Goal: Transaction & Acquisition: Download file/media

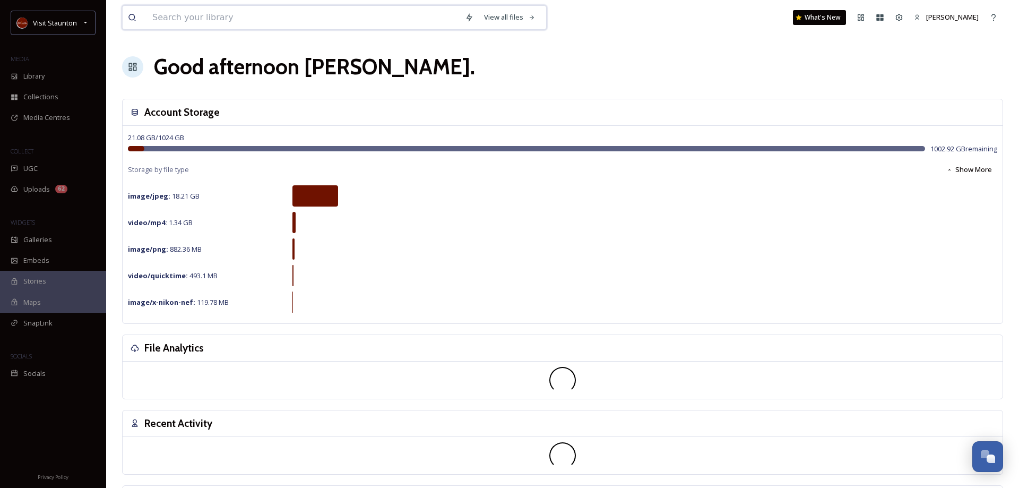
click at [210, 16] on input at bounding box center [303, 17] width 313 height 23
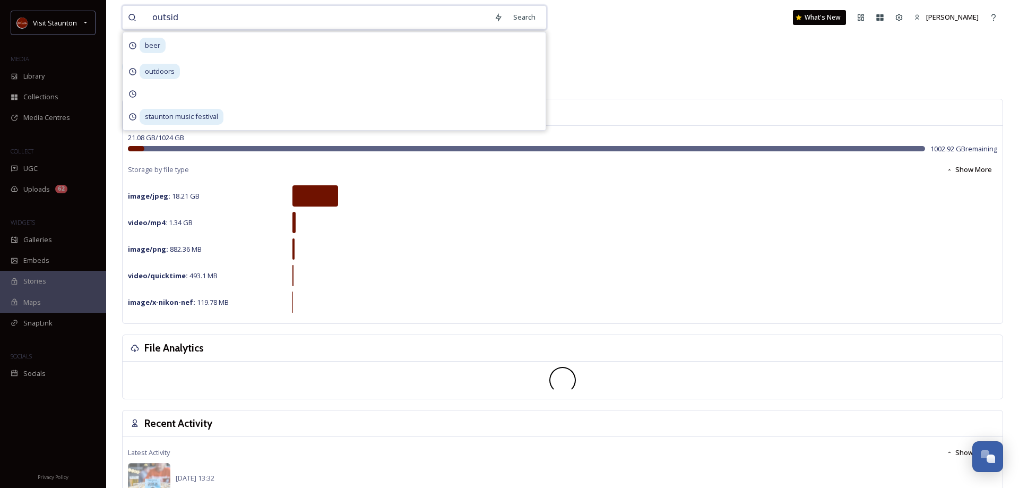
type input "outside"
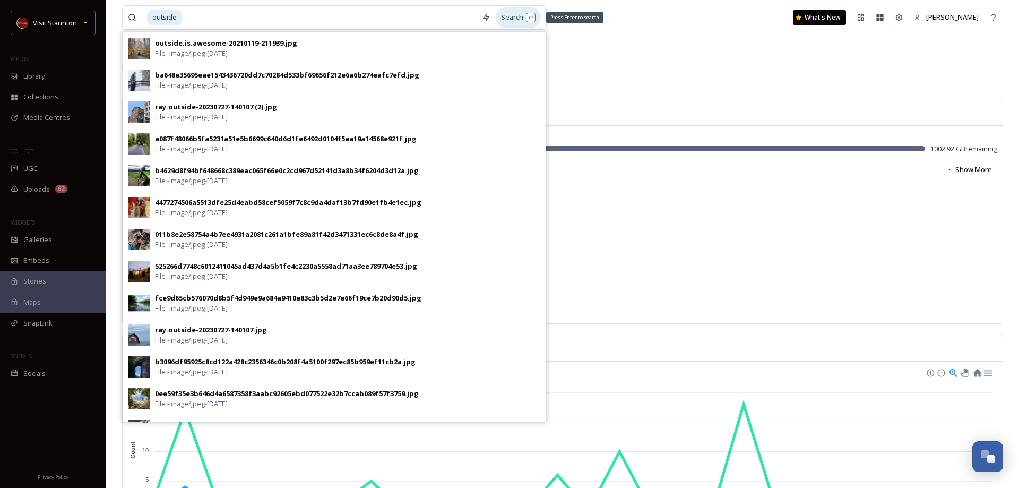
click at [516, 17] on div "Search Press Enter to search" at bounding box center [518, 17] width 45 height 21
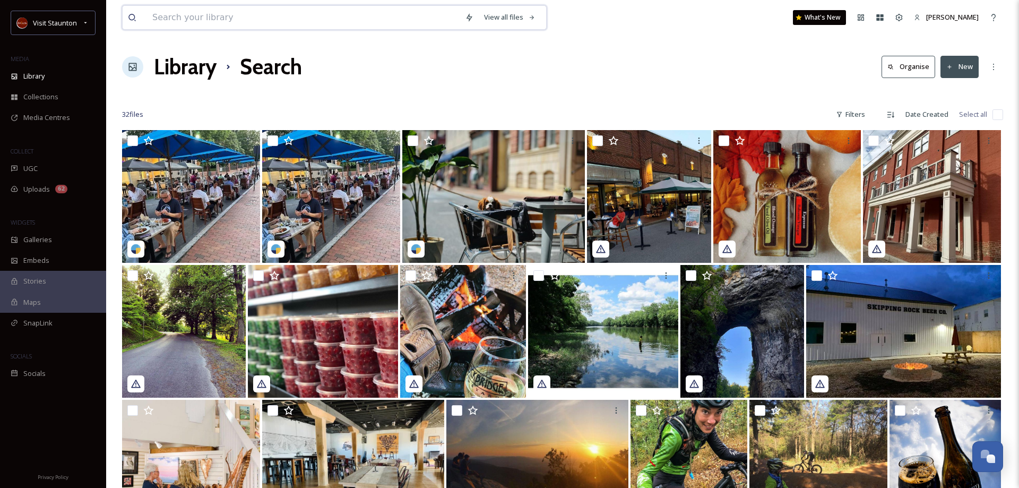
click at [207, 15] on input at bounding box center [303, 17] width 313 height 23
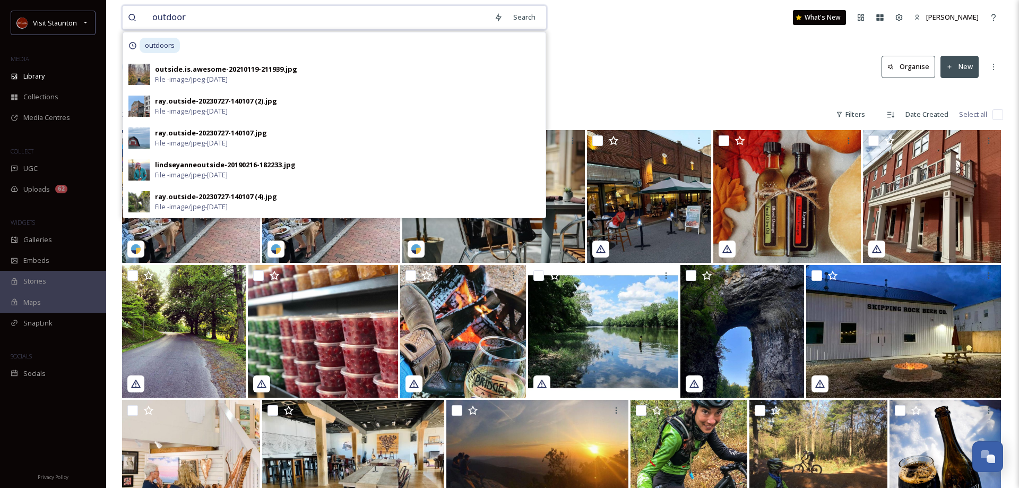
type input "outdoors"
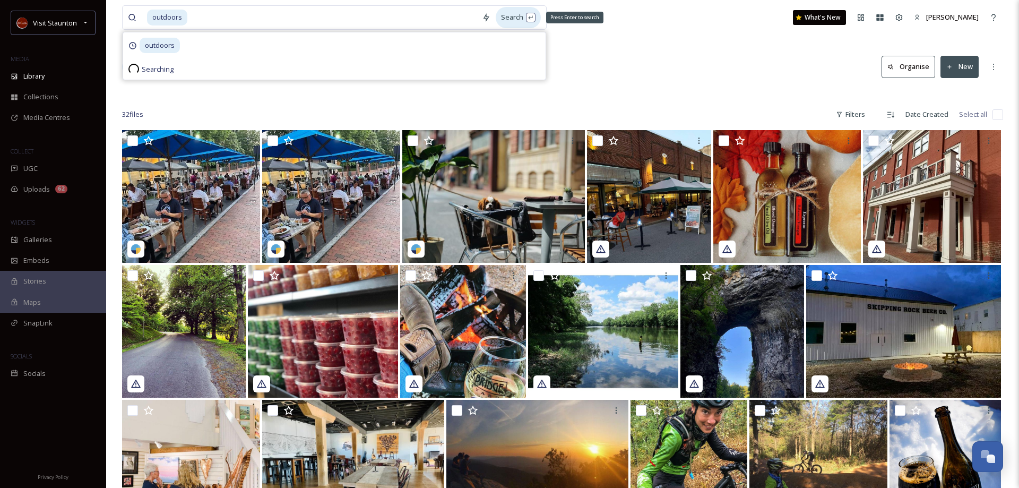
click at [511, 15] on div "Search Press Enter to search" at bounding box center [518, 17] width 45 height 21
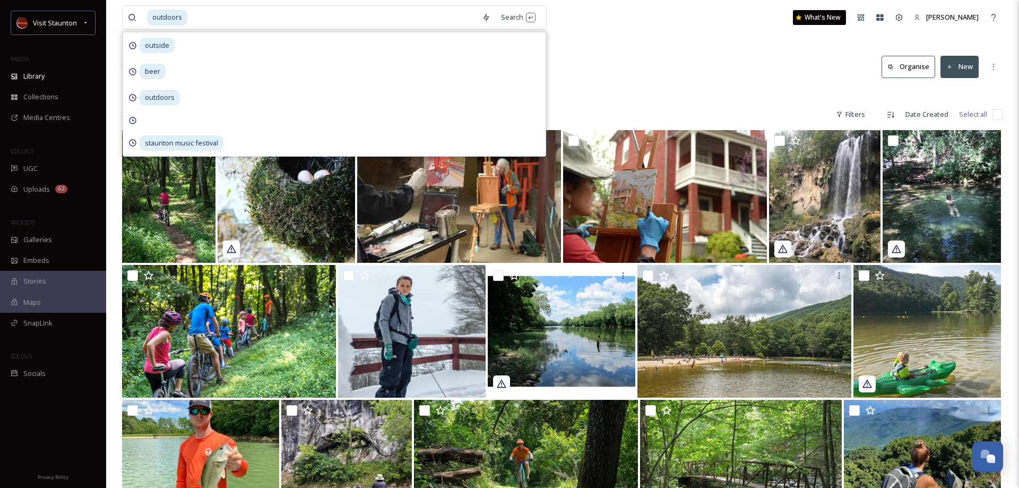
click at [689, 32] on div "outdoors Search outside beer outdoors staunton music festival What's New [PERSO…" at bounding box center [562, 17] width 881 height 35
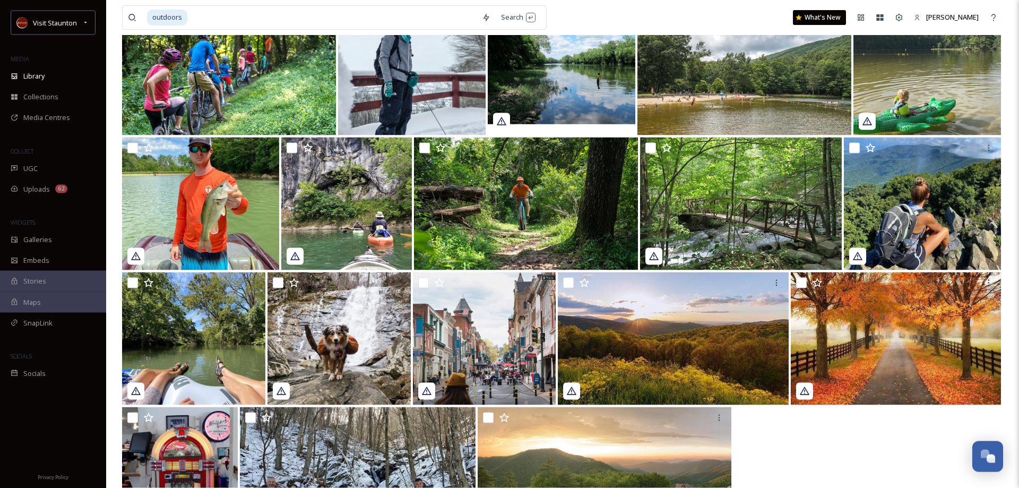
scroll to position [221, 0]
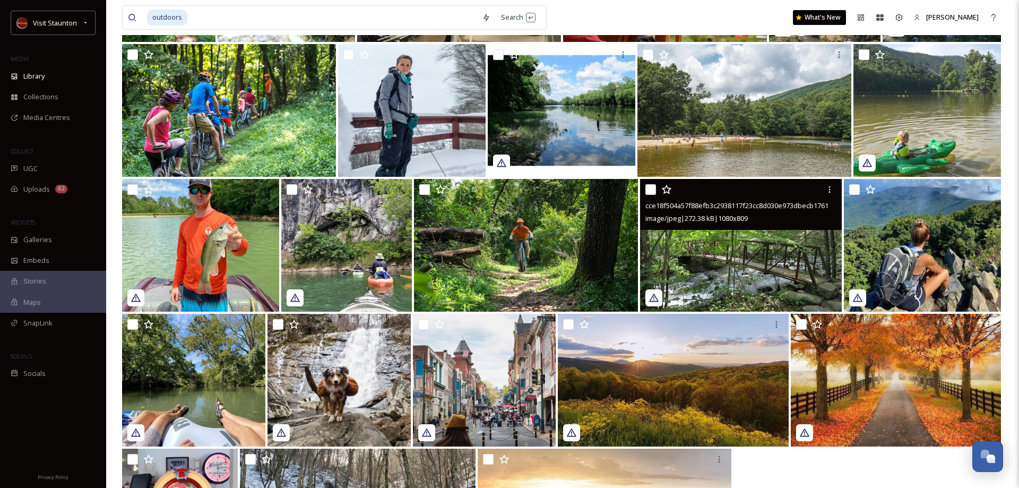
click at [737, 265] on img at bounding box center [741, 245] width 202 height 133
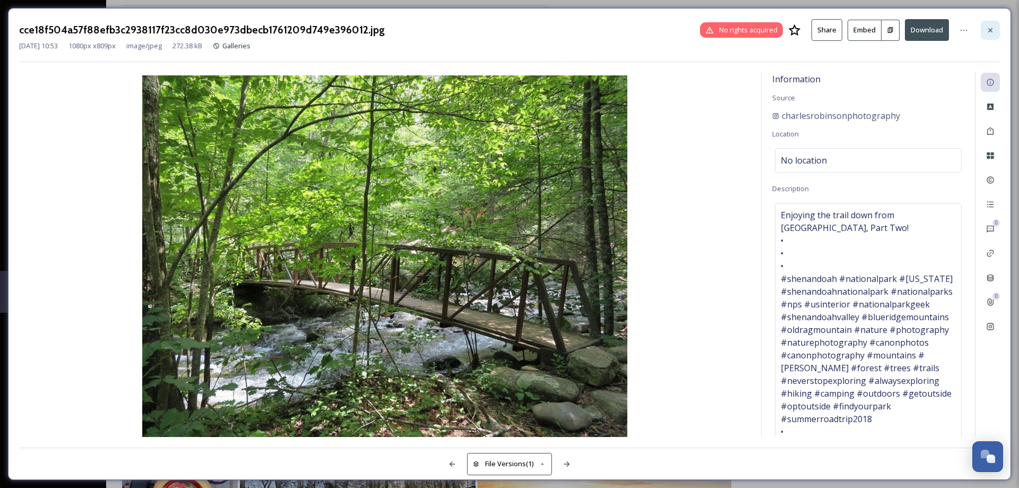
click at [989, 28] on icon at bounding box center [990, 30] width 8 height 8
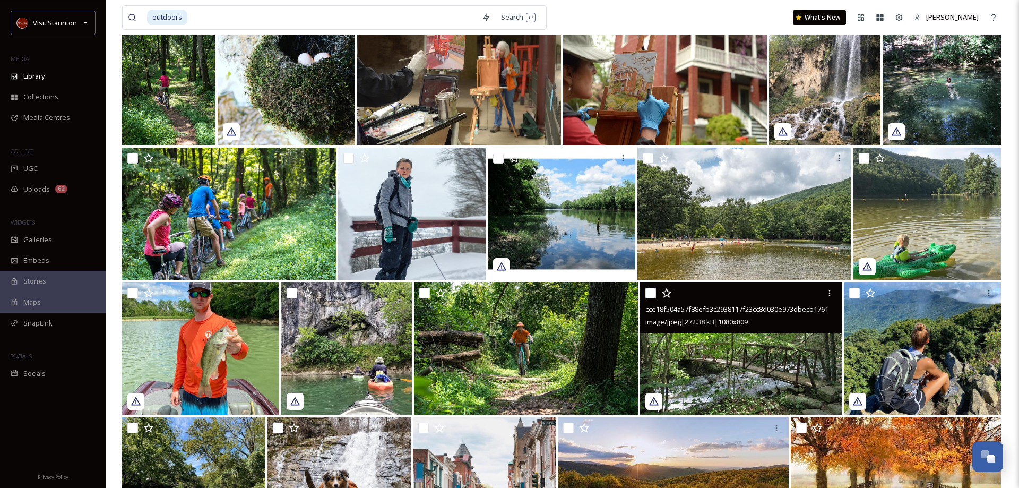
scroll to position [113, 0]
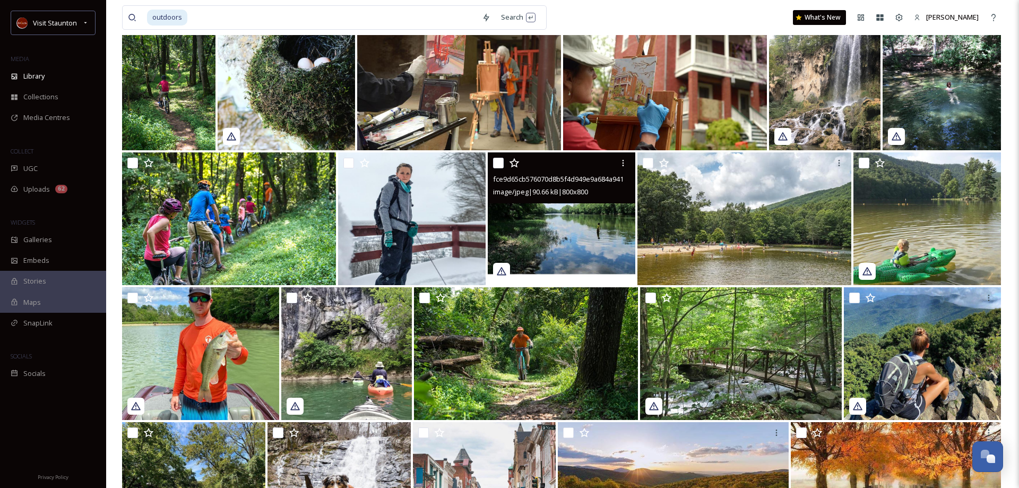
click at [577, 226] on img at bounding box center [562, 218] width 148 height 133
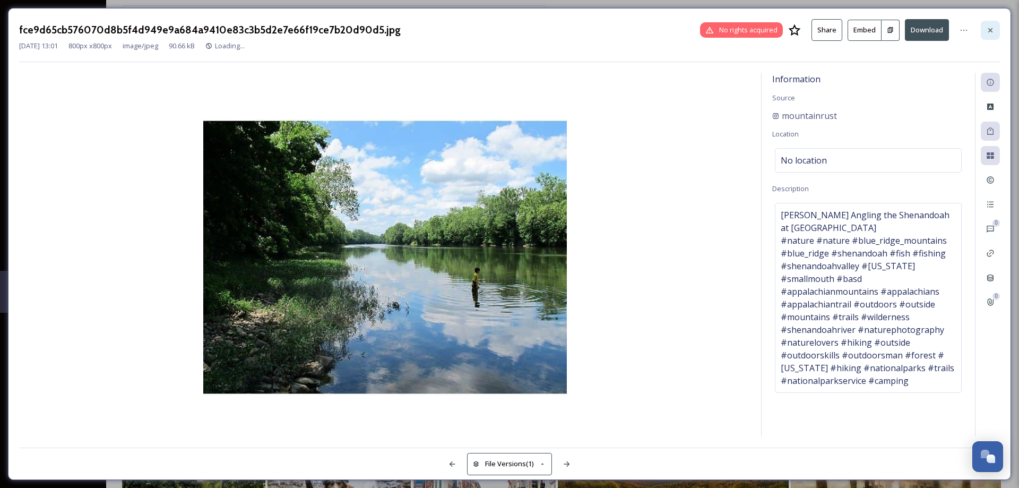
click at [987, 30] on icon at bounding box center [990, 30] width 8 height 8
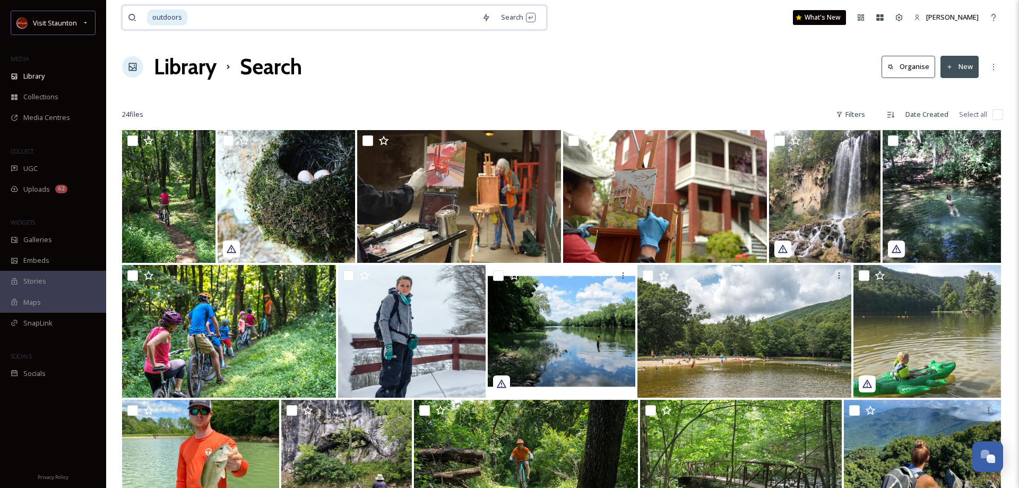
click at [213, 15] on input at bounding box center [332, 17] width 288 height 23
type input "o"
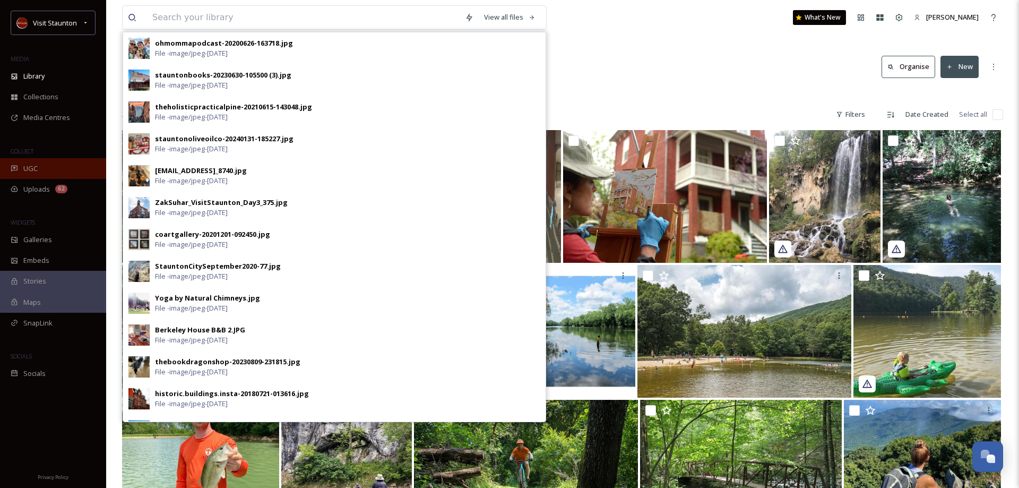
click at [40, 174] on div "UGC" at bounding box center [53, 168] width 106 height 21
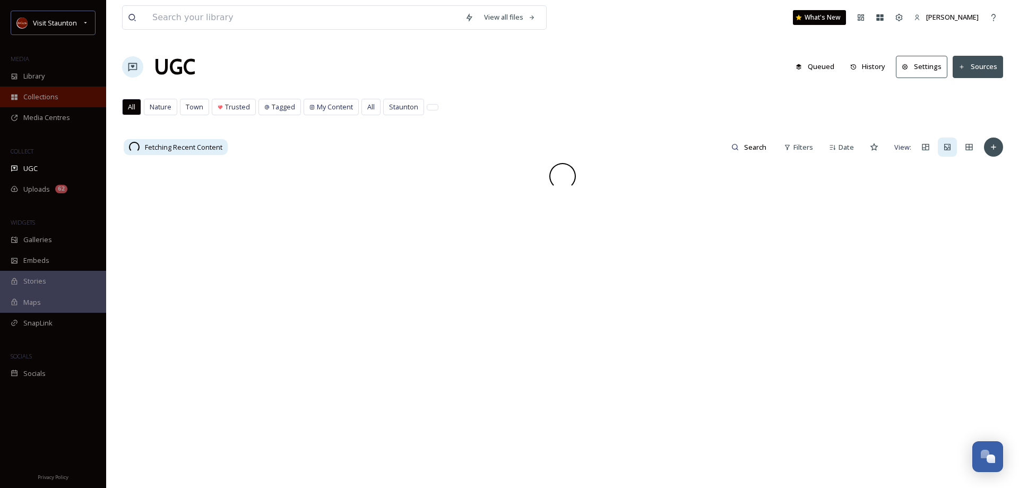
click at [54, 97] on span "Collections" at bounding box center [40, 97] width 35 height 10
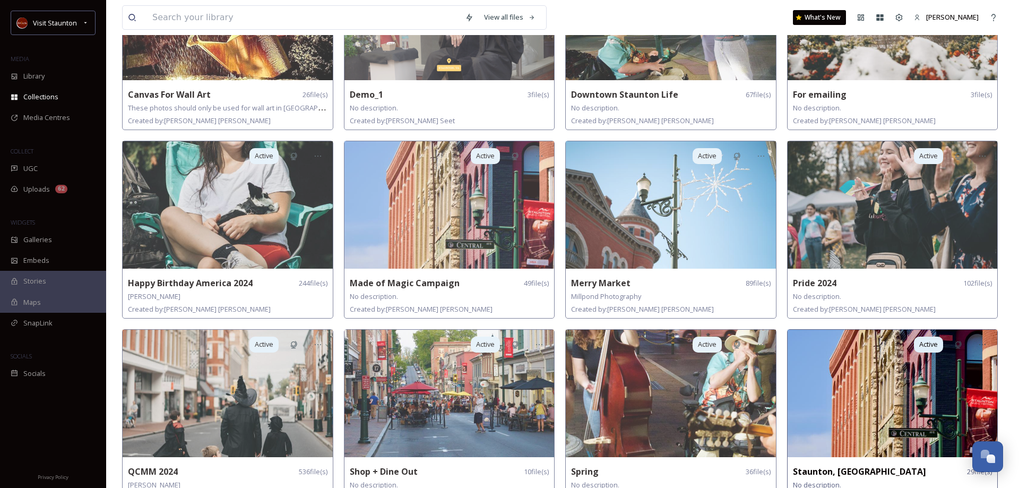
scroll to position [374, 0]
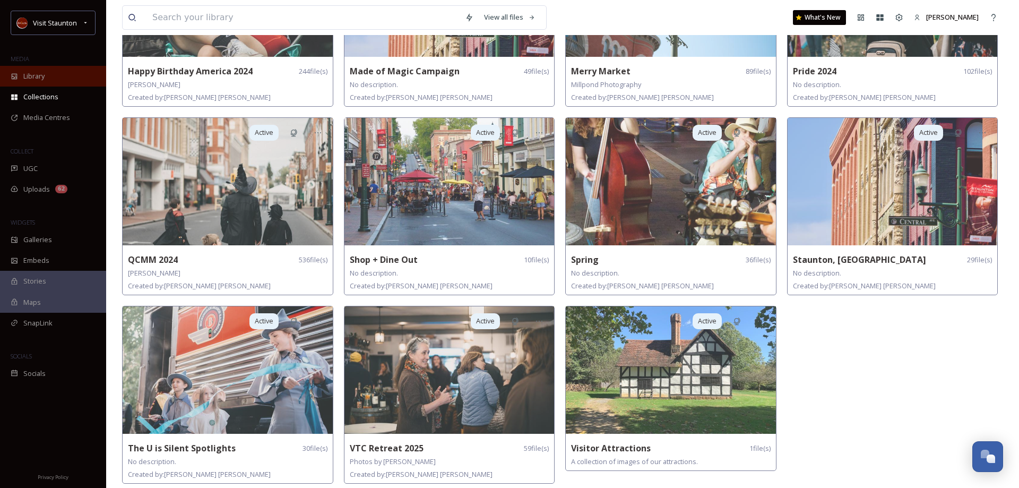
click at [35, 76] on span "Library" at bounding box center [33, 76] width 21 height 10
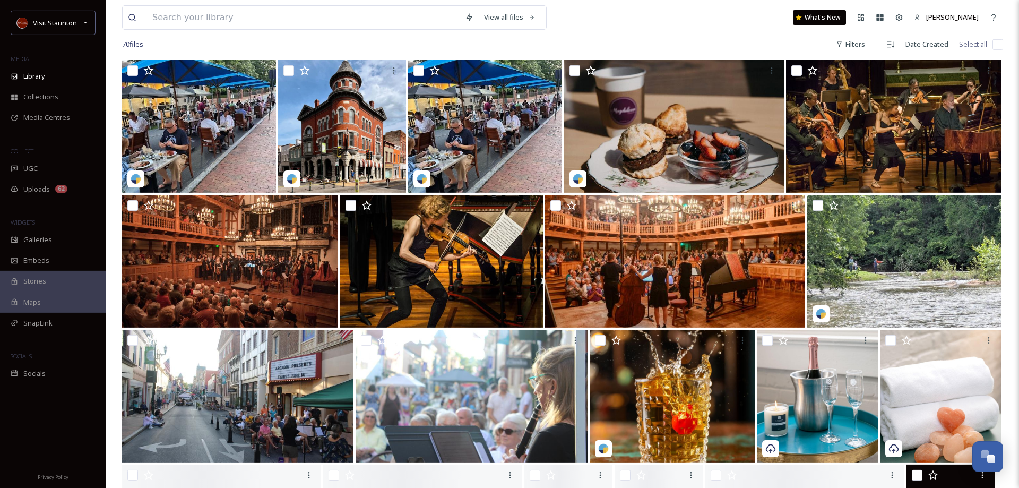
scroll to position [325, 0]
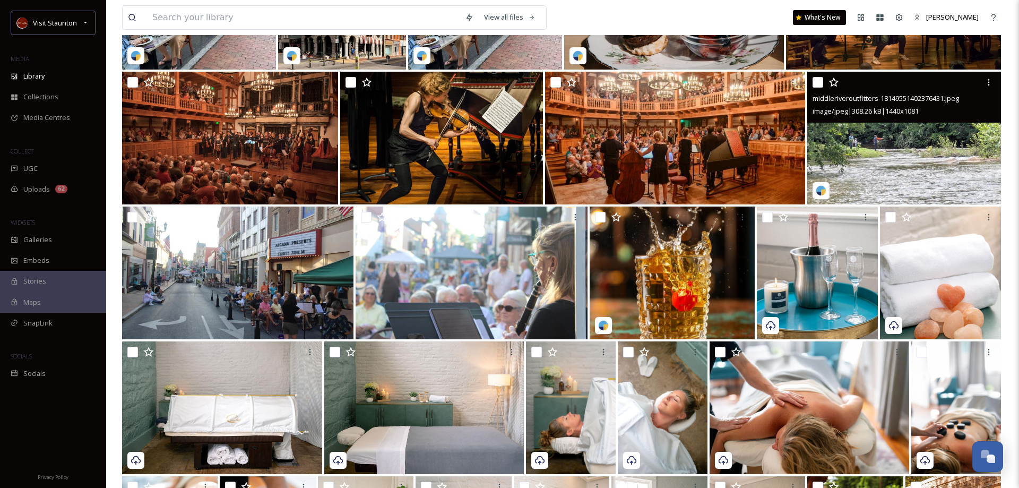
click at [891, 148] on img at bounding box center [904, 138] width 194 height 133
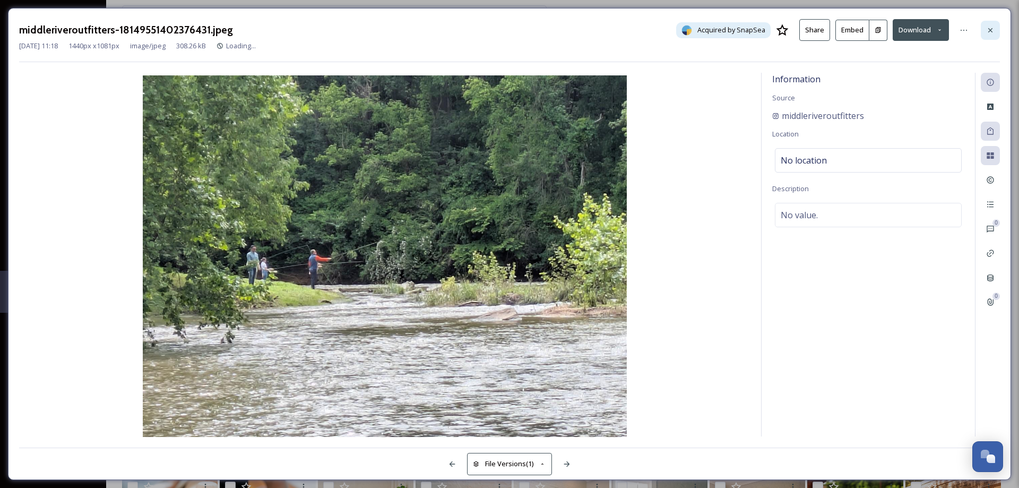
click at [994, 33] on icon at bounding box center [990, 30] width 8 height 8
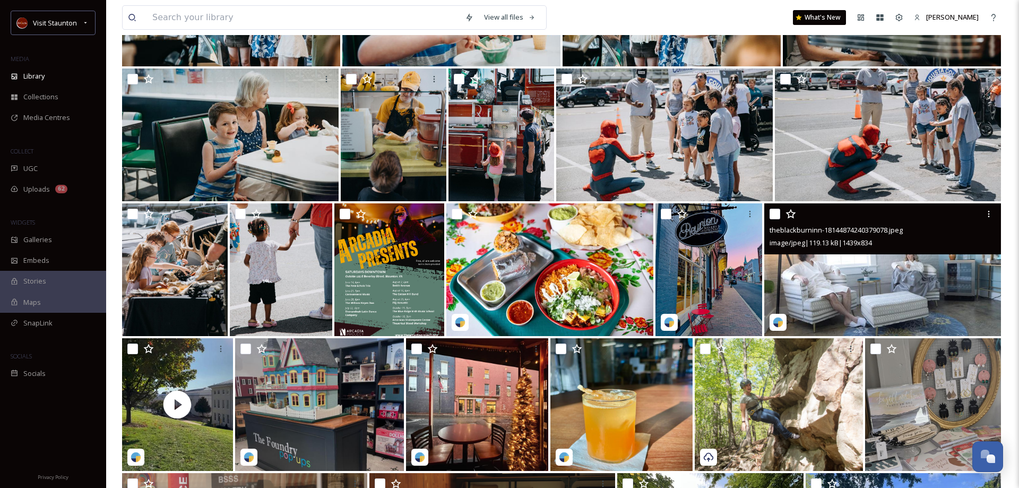
scroll to position [1300, 0]
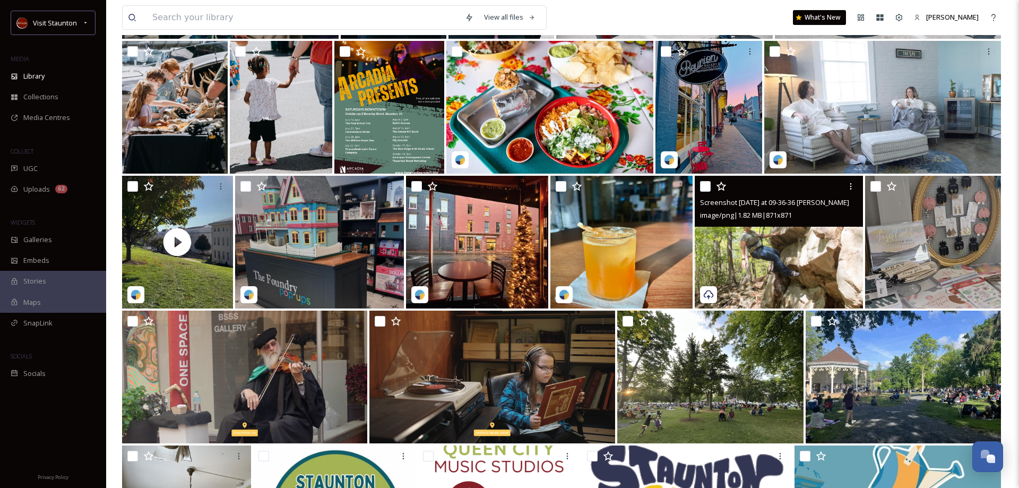
click at [763, 262] on img at bounding box center [779, 242] width 169 height 133
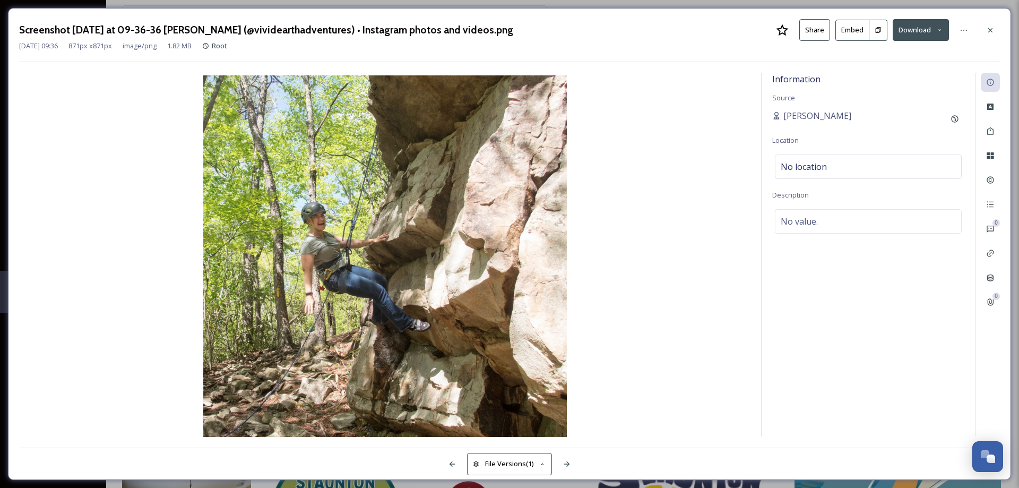
click at [918, 31] on button "Download" at bounding box center [921, 30] width 56 height 22
click at [910, 55] on span "Download Original (871 x 871)" at bounding box center [896, 54] width 93 height 10
click at [992, 30] on icon at bounding box center [990, 30] width 8 height 8
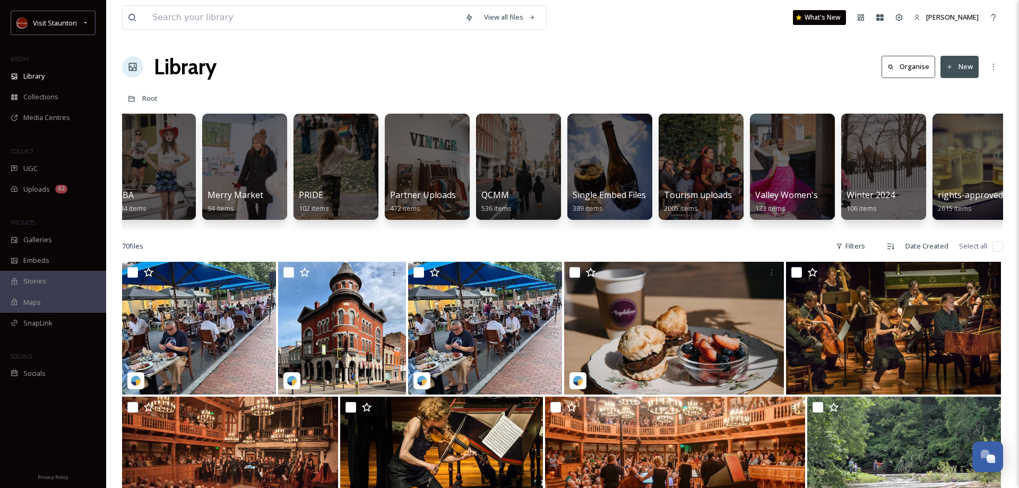
scroll to position [0, 214]
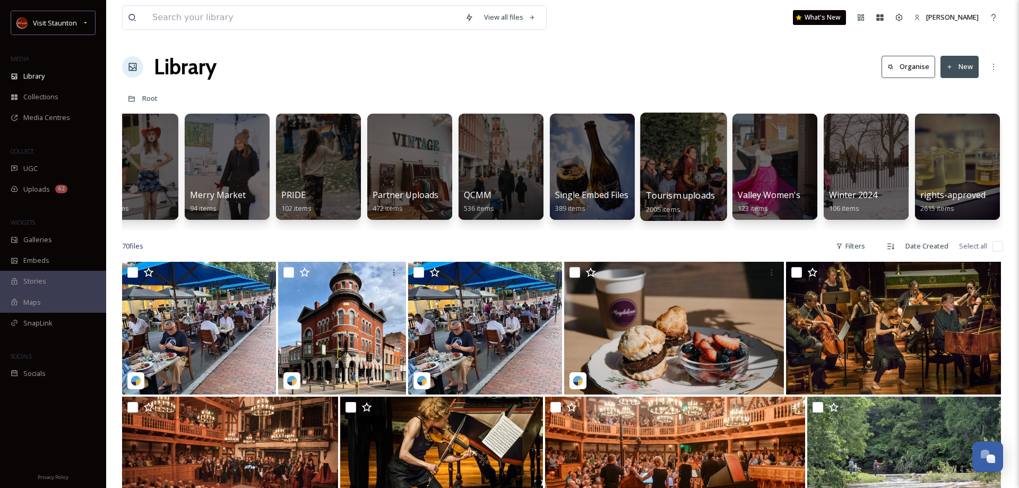
click at [677, 184] on div at bounding box center [683, 167] width 87 height 108
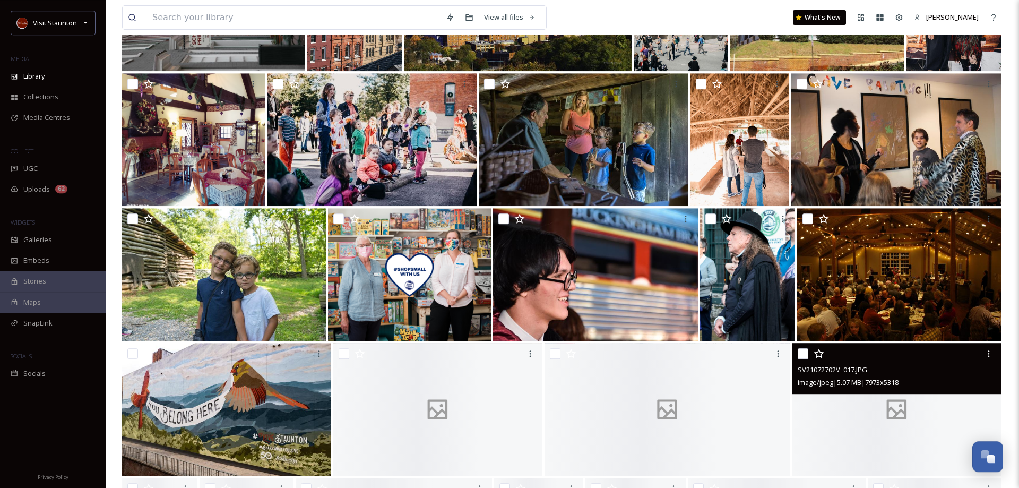
scroll to position [3739, 0]
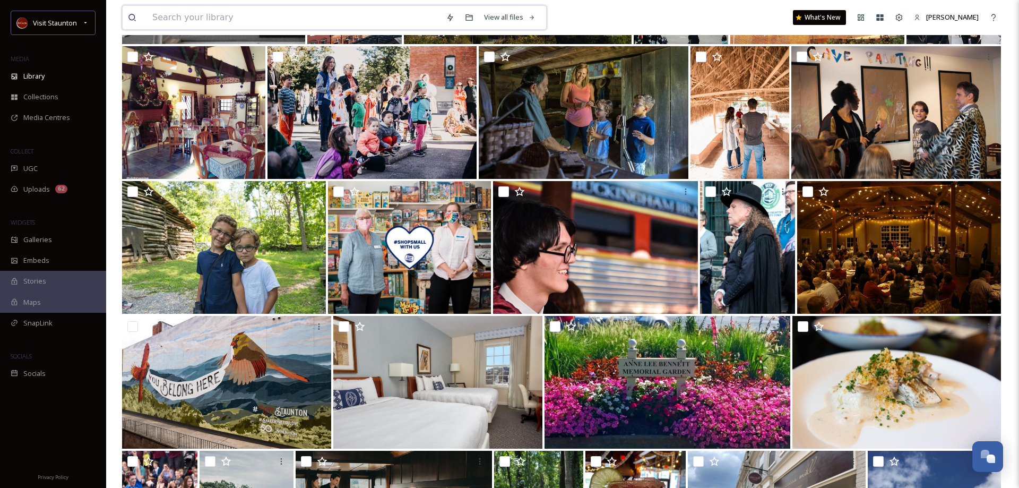
click at [261, 24] on input at bounding box center [294, 17] width 294 height 23
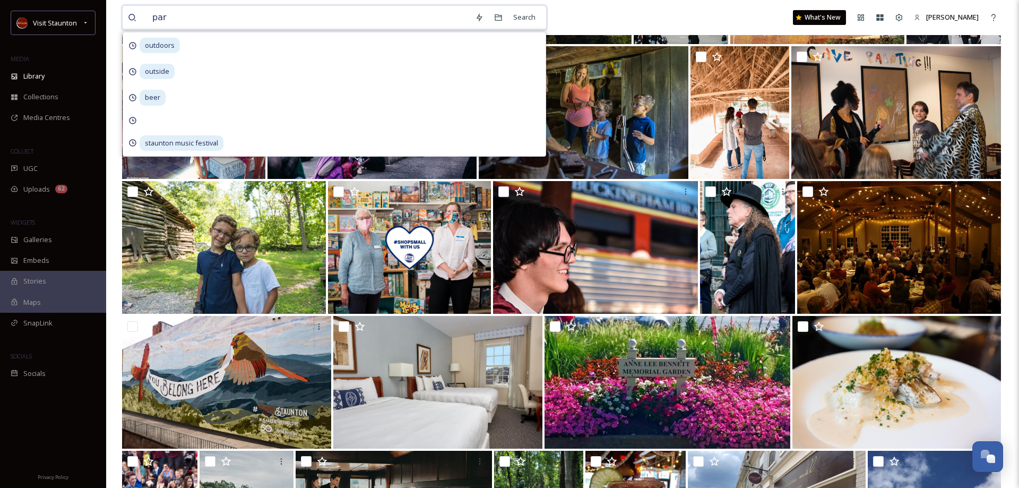
type input "park"
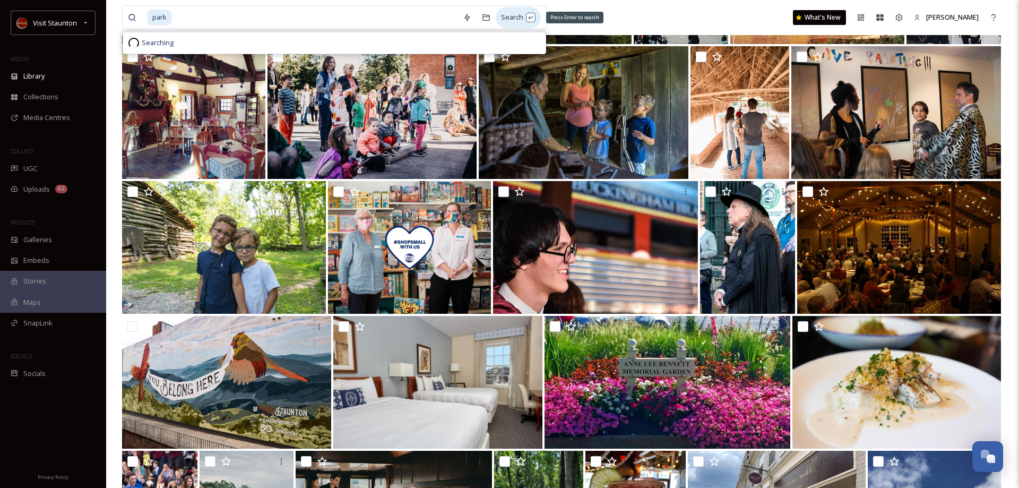
click at [518, 16] on div "Search Press Enter to search" at bounding box center [518, 17] width 45 height 21
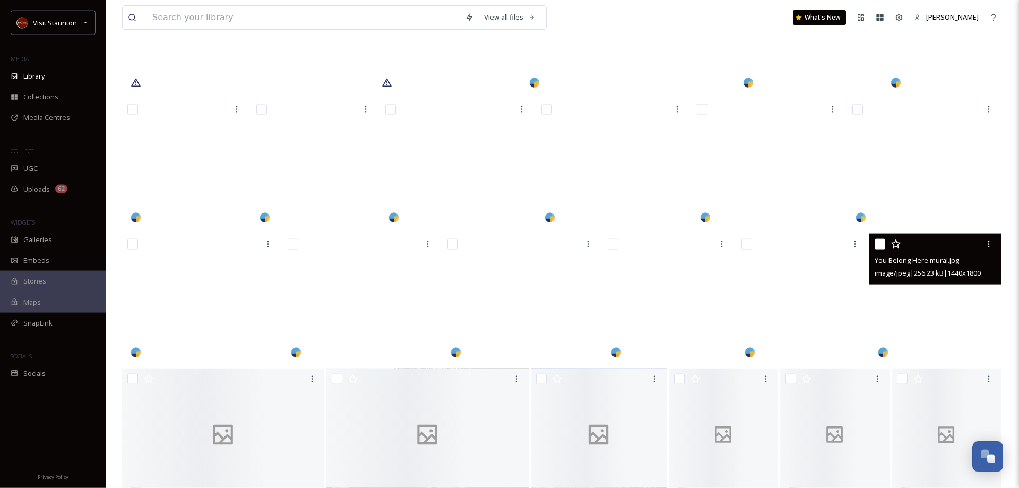
scroll to position [5560, 0]
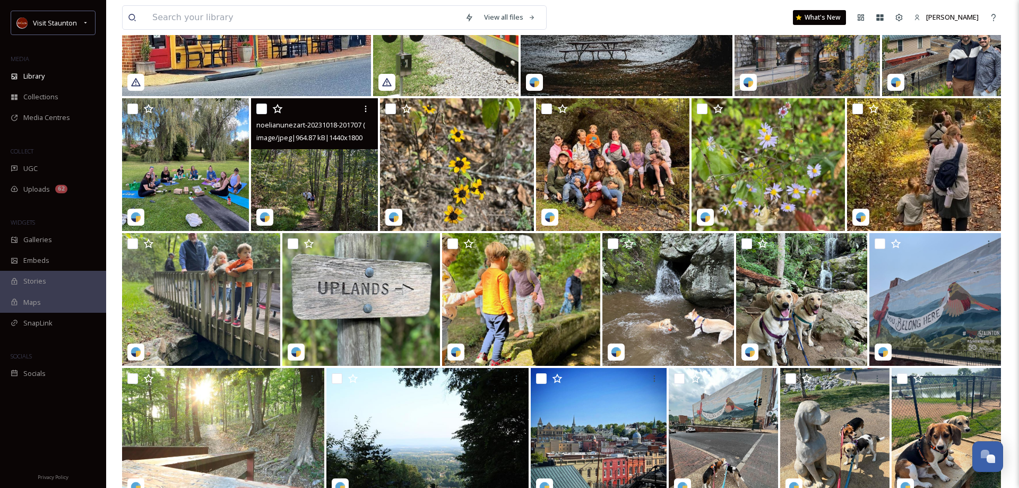
click at [328, 173] on img at bounding box center [314, 164] width 127 height 133
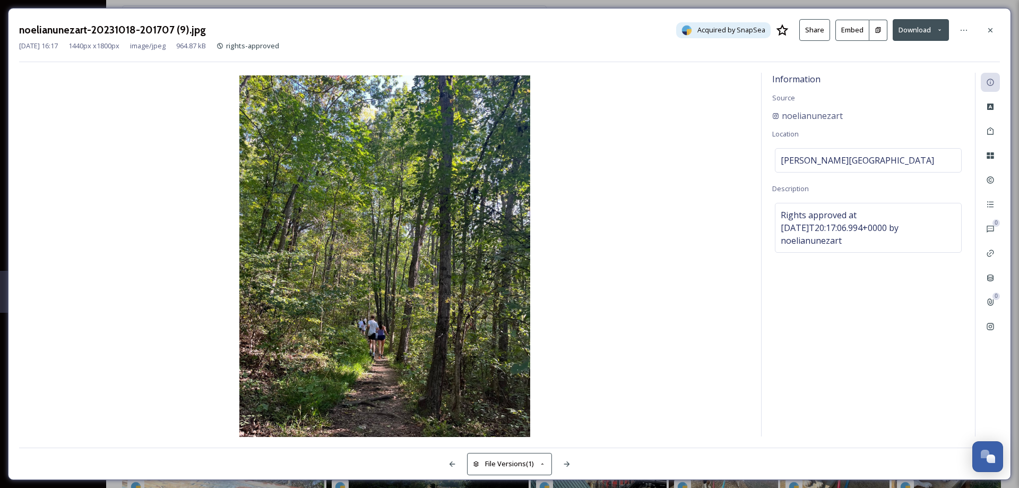
click at [918, 33] on button "Download" at bounding box center [921, 30] width 56 height 22
click at [903, 53] on span "Download Original (1440 x 1800)" at bounding box center [893, 54] width 100 height 10
click at [996, 31] on div at bounding box center [990, 30] width 19 height 19
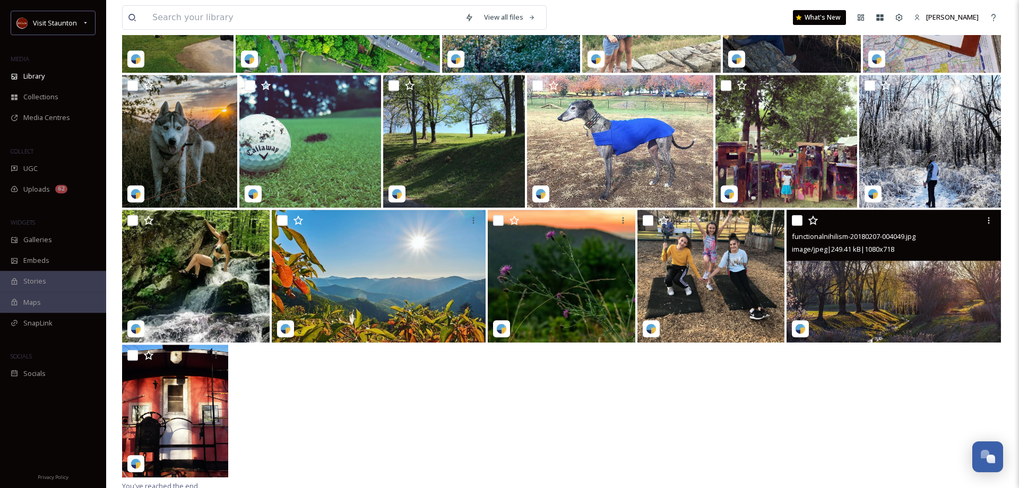
scroll to position [6801, 0]
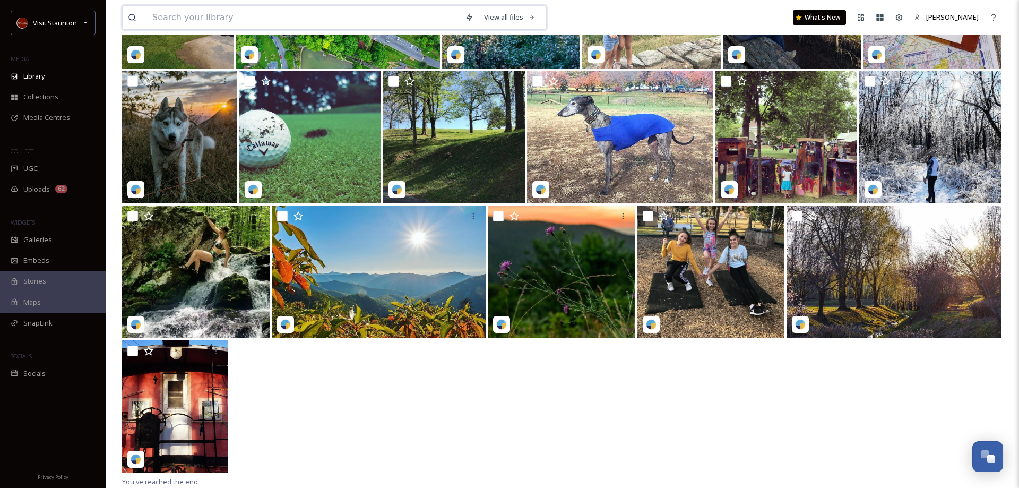
click at [231, 18] on input at bounding box center [303, 17] width 313 height 23
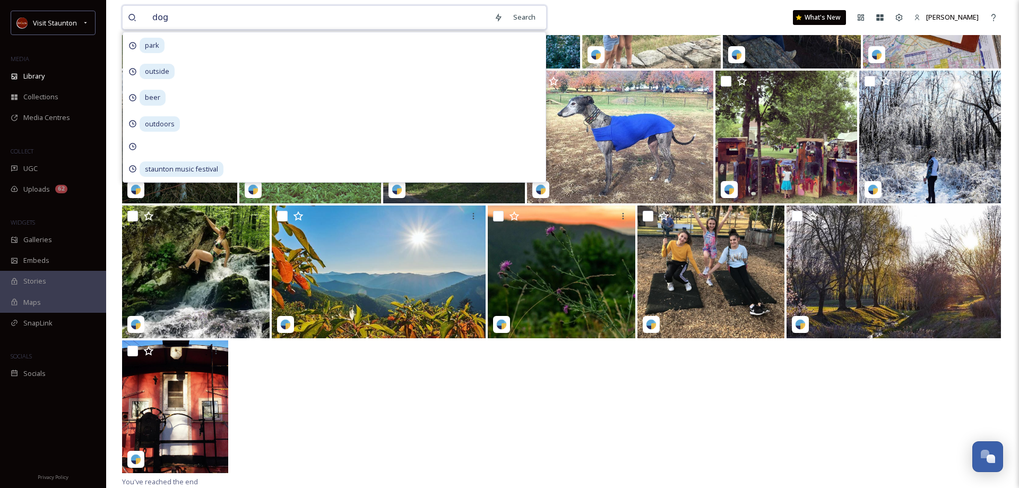
type input "dogs"
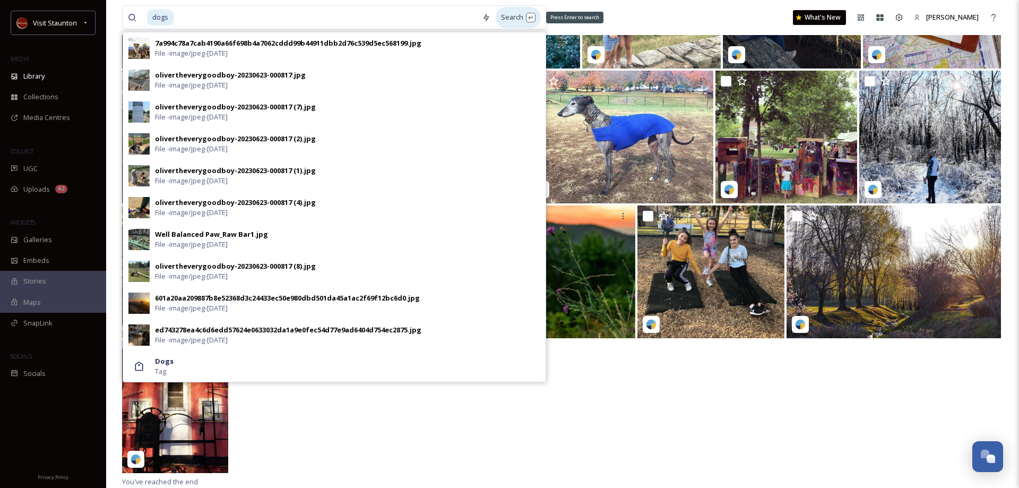
click at [519, 13] on div "Search Press Enter to search" at bounding box center [518, 17] width 45 height 21
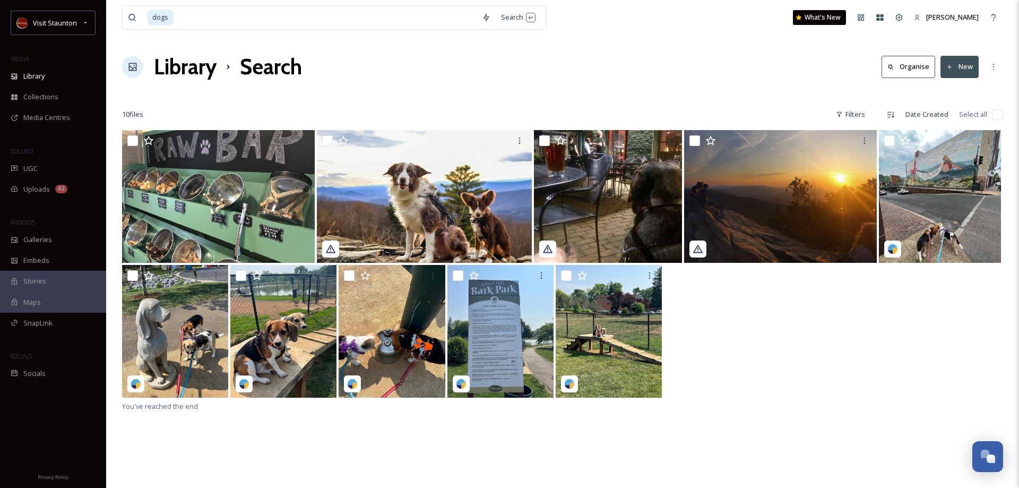
click at [816, 405] on div "You've reached the end" at bounding box center [562, 374] width 881 height 488
click at [187, 17] on input at bounding box center [326, 17] width 302 height 23
type input "dog"
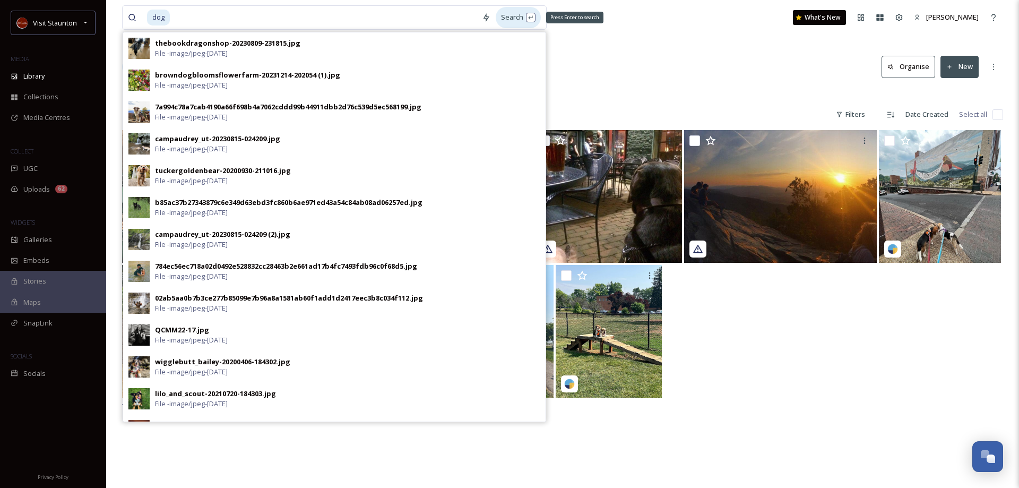
click at [512, 22] on div "Search Press Enter to search" at bounding box center [518, 17] width 45 height 21
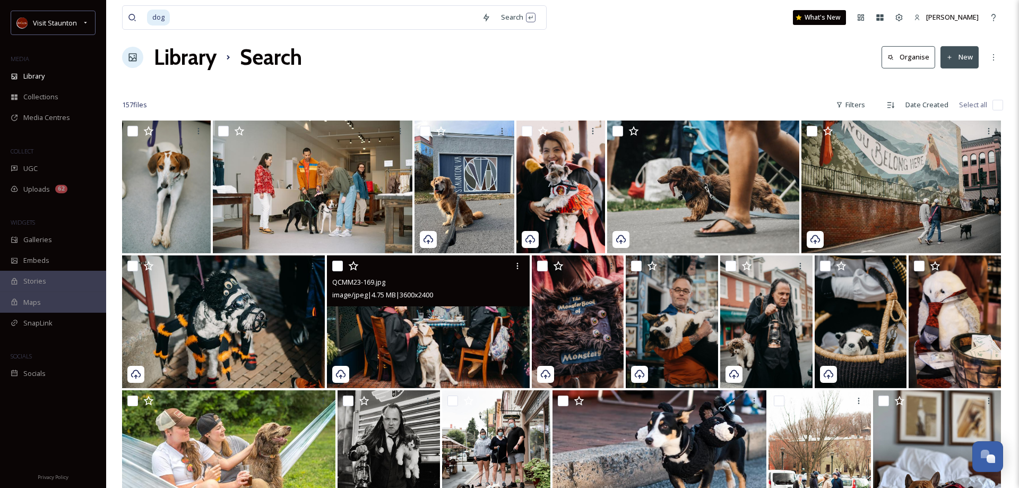
scroll to position [54, 0]
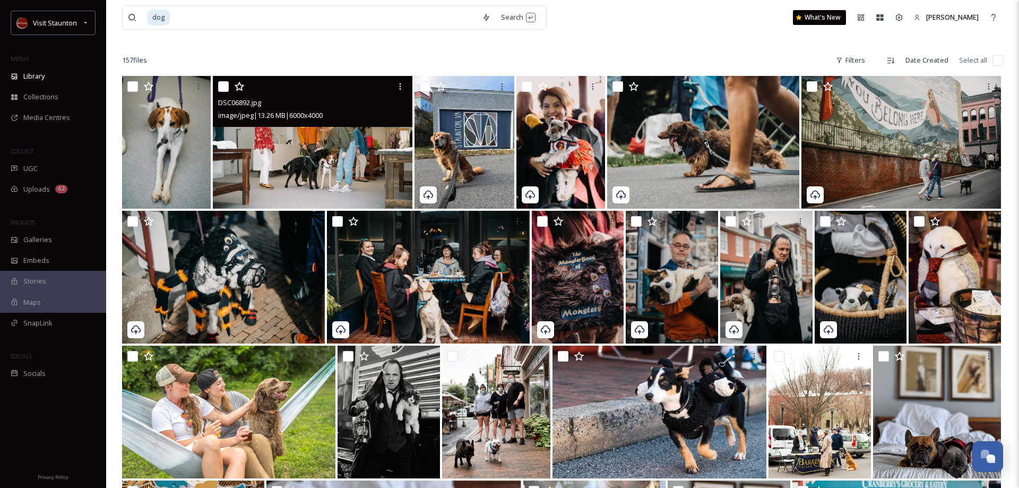
click at [223, 85] on input "checkbox" at bounding box center [223, 86] width 11 height 11
checkbox input "true"
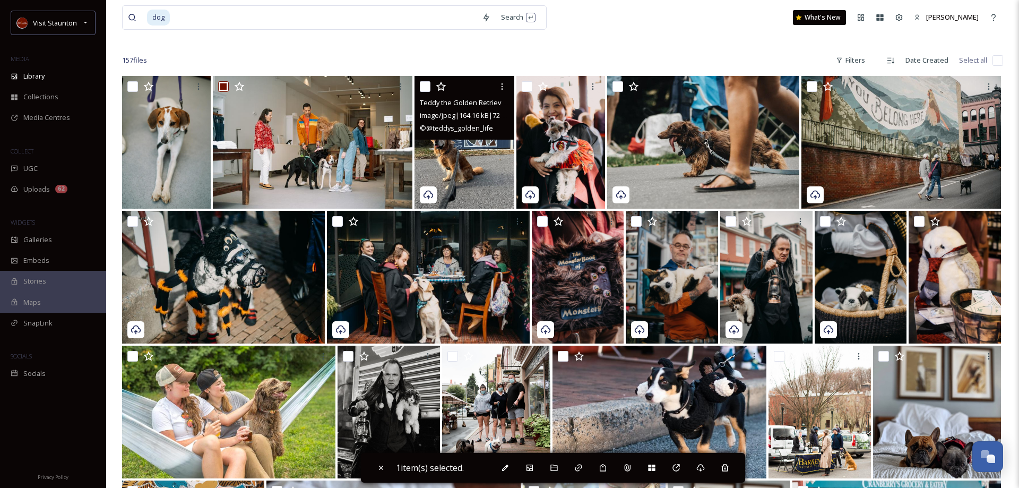
click at [428, 89] on input "checkbox" at bounding box center [425, 86] width 11 height 11
checkbox input "true"
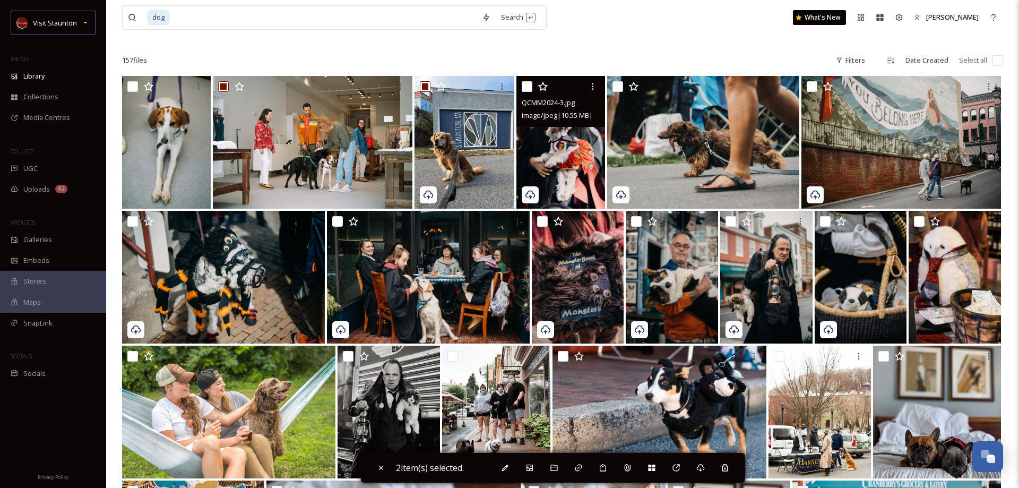
click at [526, 89] on input "checkbox" at bounding box center [527, 86] width 11 height 11
checkbox input "true"
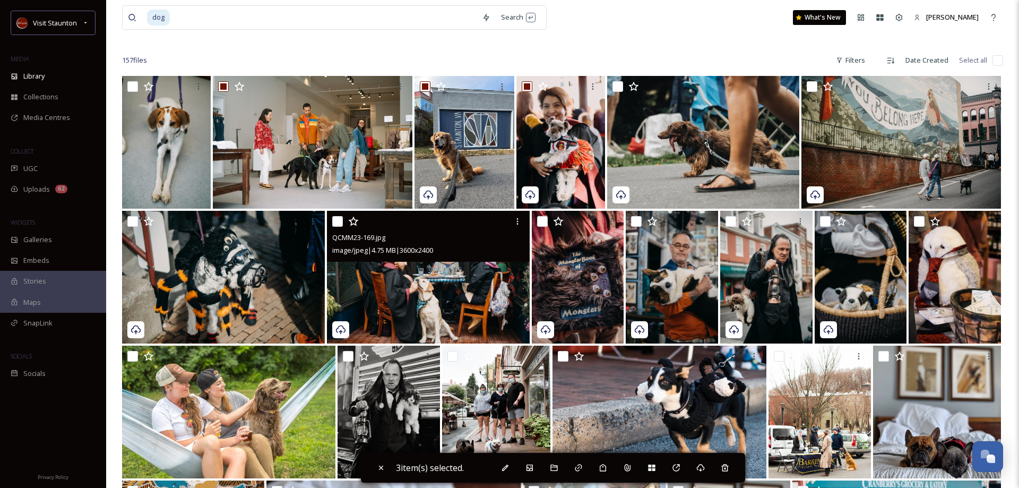
click at [340, 223] on input "checkbox" at bounding box center [337, 221] width 11 height 11
checkbox input "true"
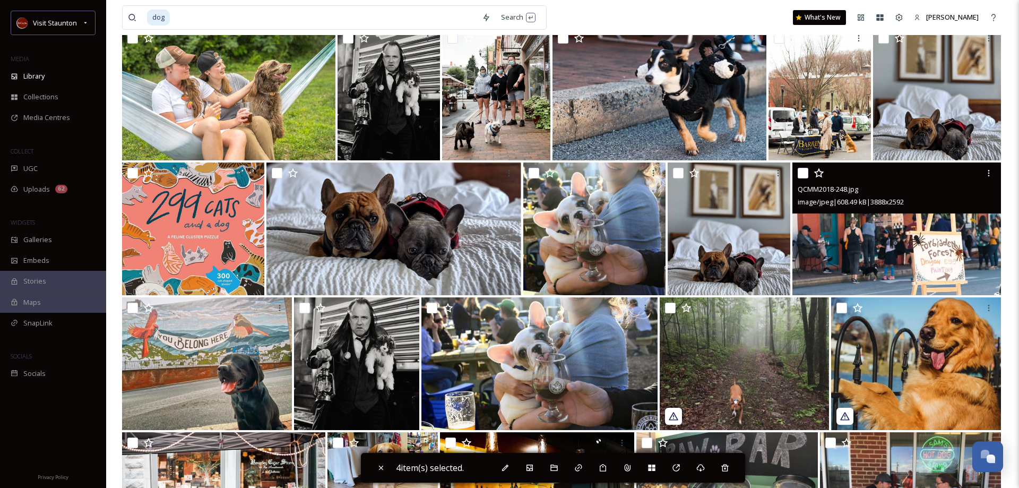
scroll to position [379, 0]
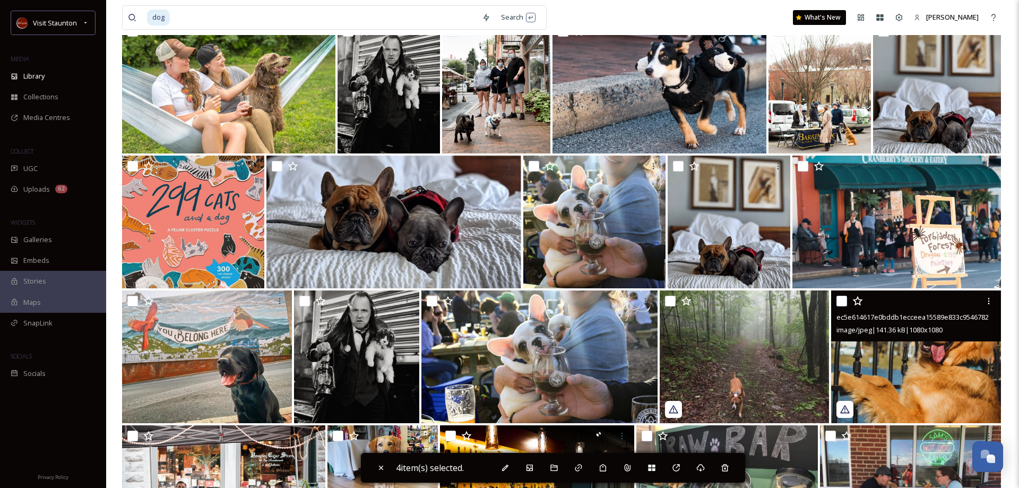
click at [841, 300] on input "checkbox" at bounding box center [842, 301] width 11 height 11
checkbox input "true"
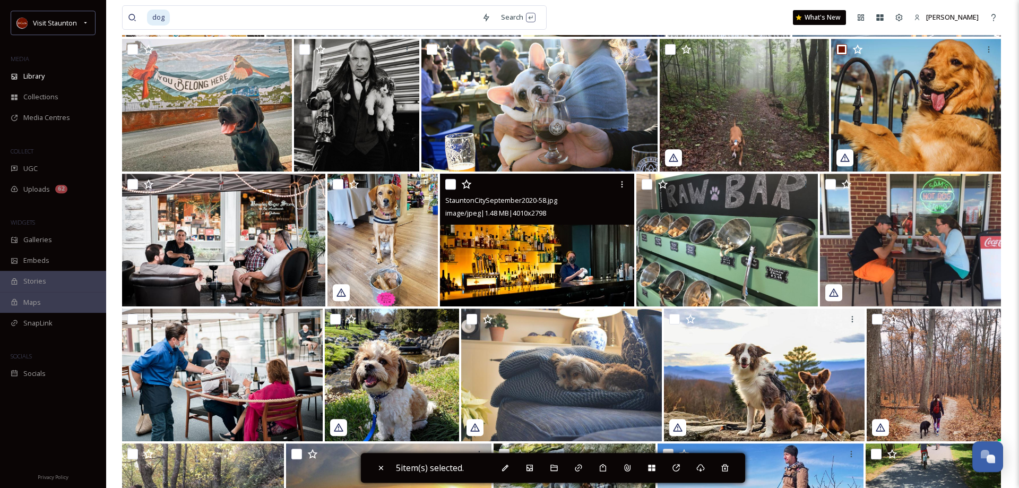
scroll to position [650, 0]
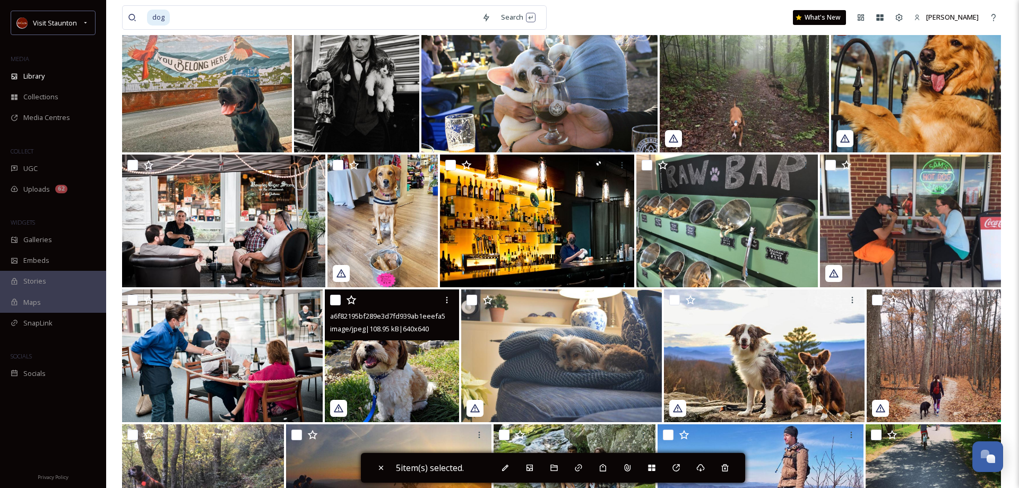
click at [336, 299] on input "checkbox" at bounding box center [335, 300] width 11 height 11
checkbox input "true"
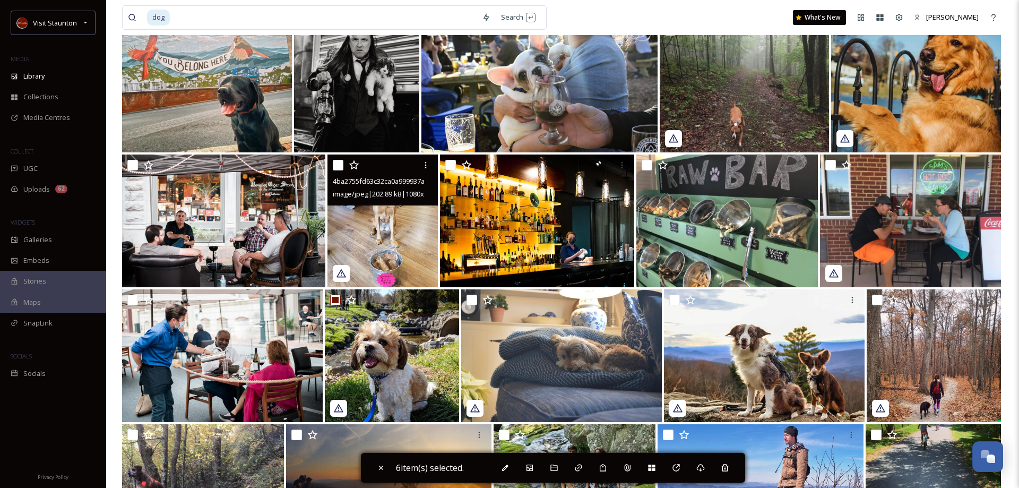
click at [338, 165] on input "checkbox" at bounding box center [338, 165] width 11 height 11
checkbox input "true"
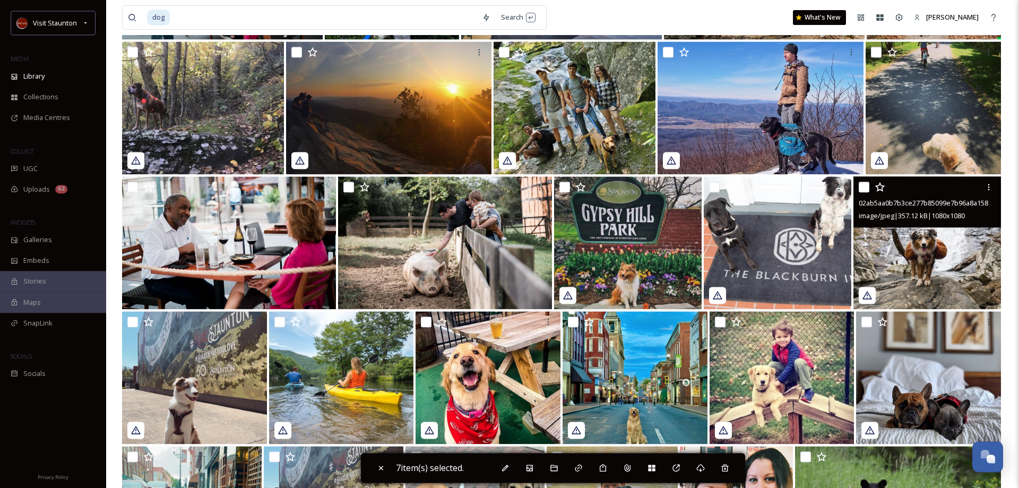
scroll to position [1083, 0]
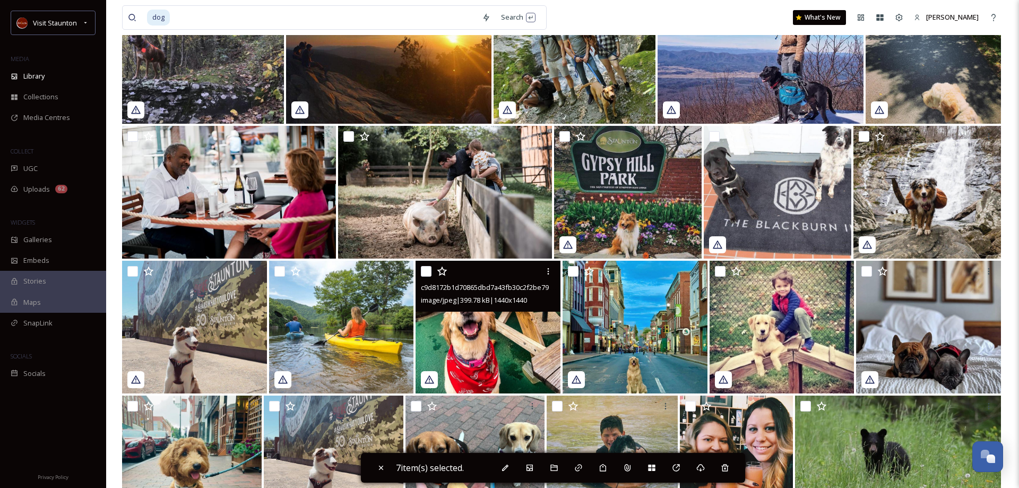
click at [426, 272] on input "checkbox" at bounding box center [426, 271] width 11 height 11
checkbox input "true"
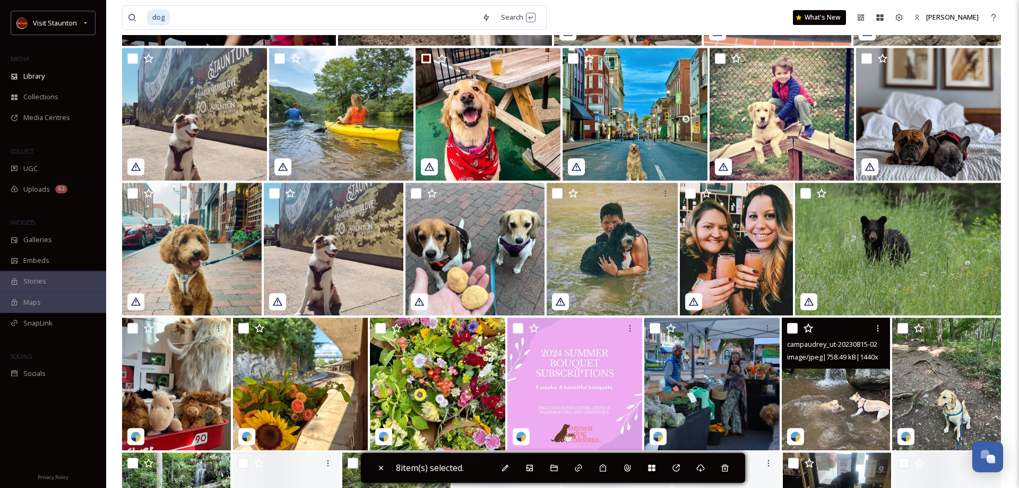
scroll to position [1300, 0]
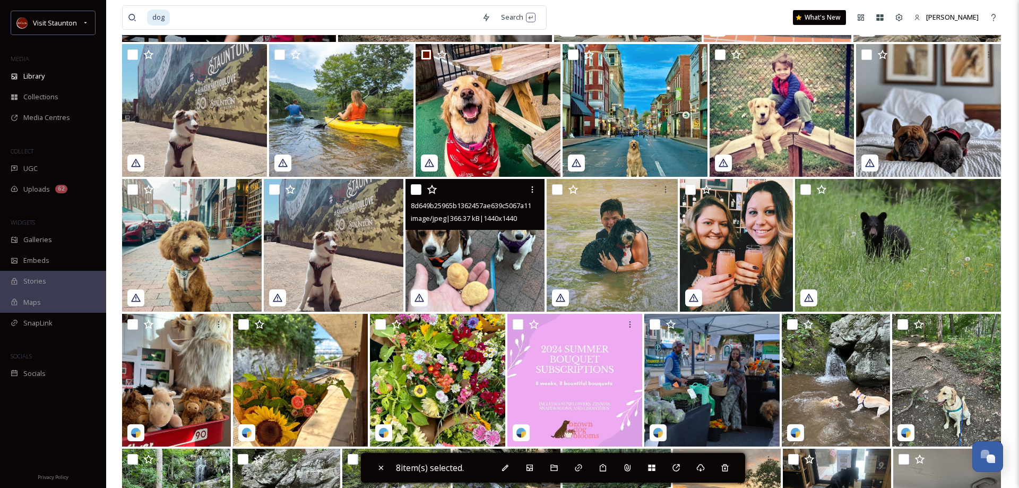
click at [412, 190] on input "checkbox" at bounding box center [416, 189] width 11 height 11
checkbox input "true"
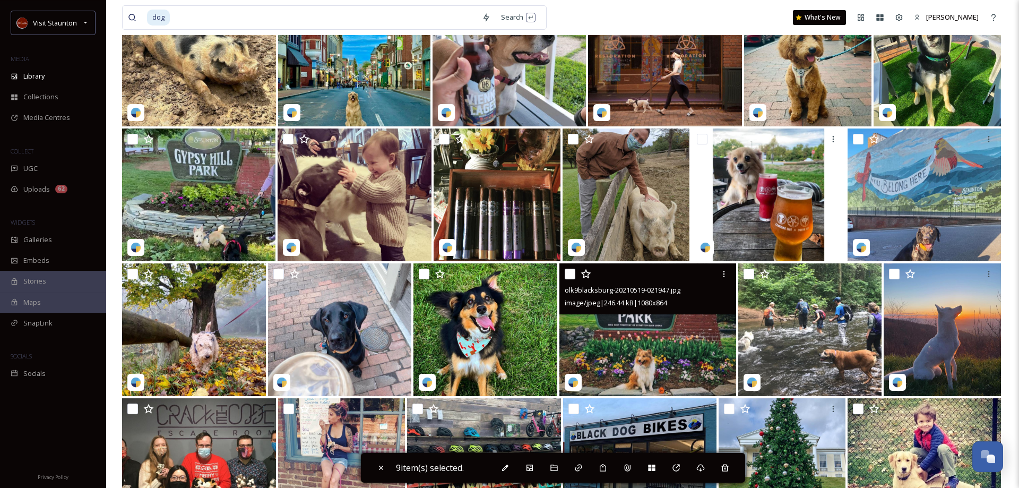
scroll to position [2166, 0]
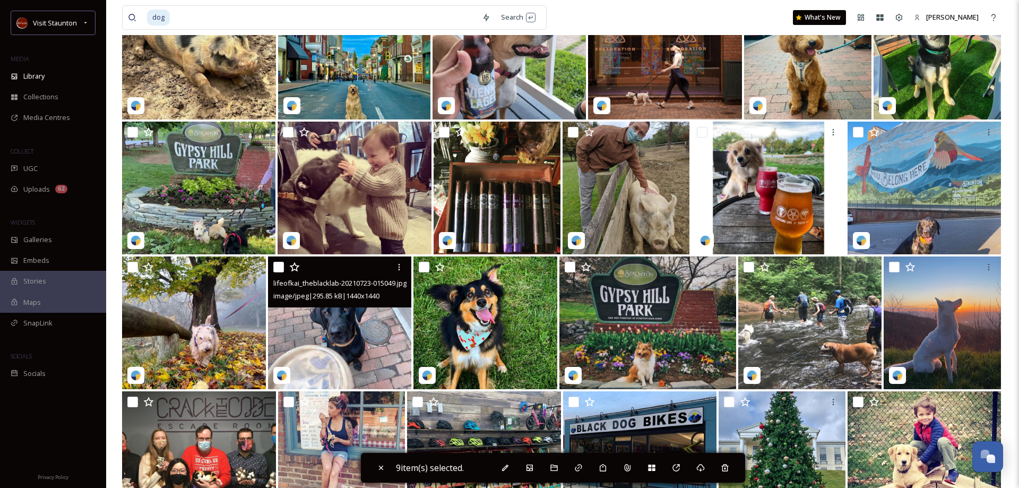
click at [280, 268] on input "checkbox" at bounding box center [278, 267] width 11 height 11
checkbox input "true"
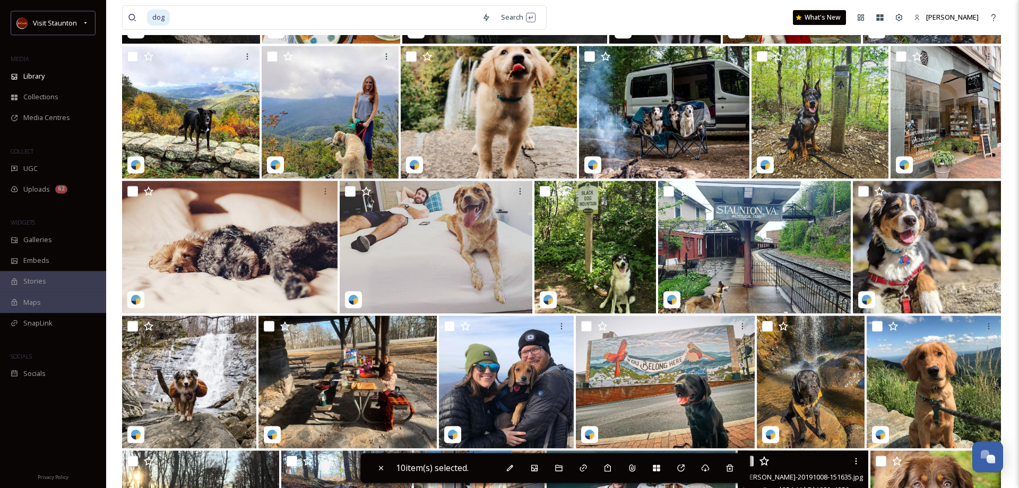
scroll to position [2754, 0]
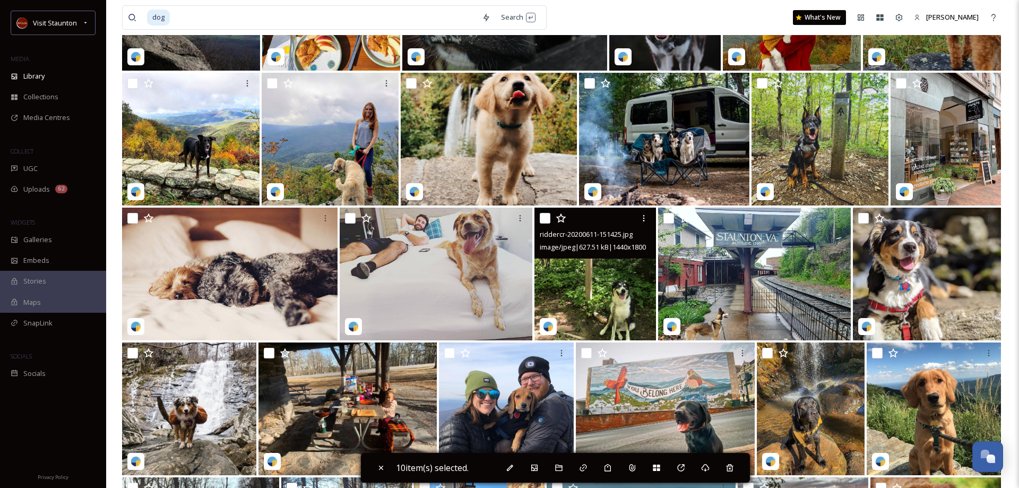
click at [545, 215] on input "checkbox" at bounding box center [545, 218] width 11 height 11
checkbox input "true"
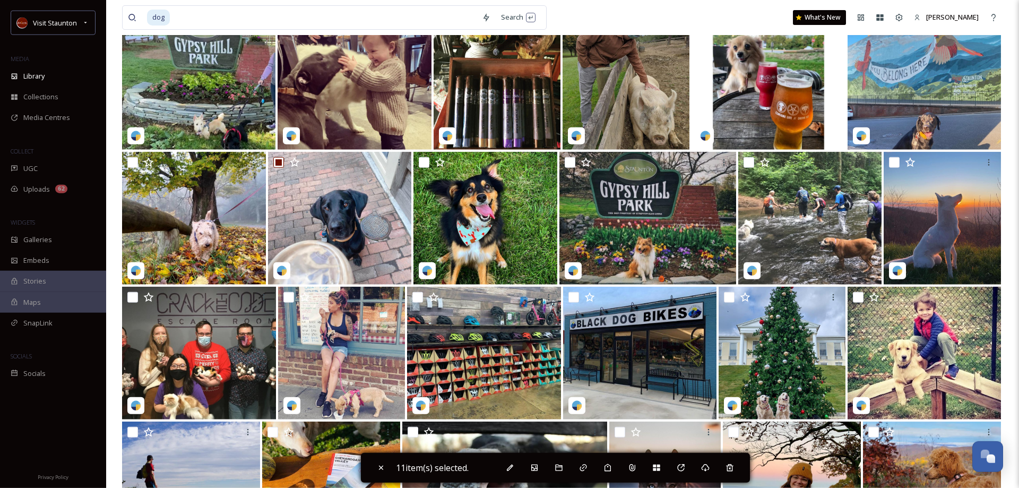
scroll to position [2267, 0]
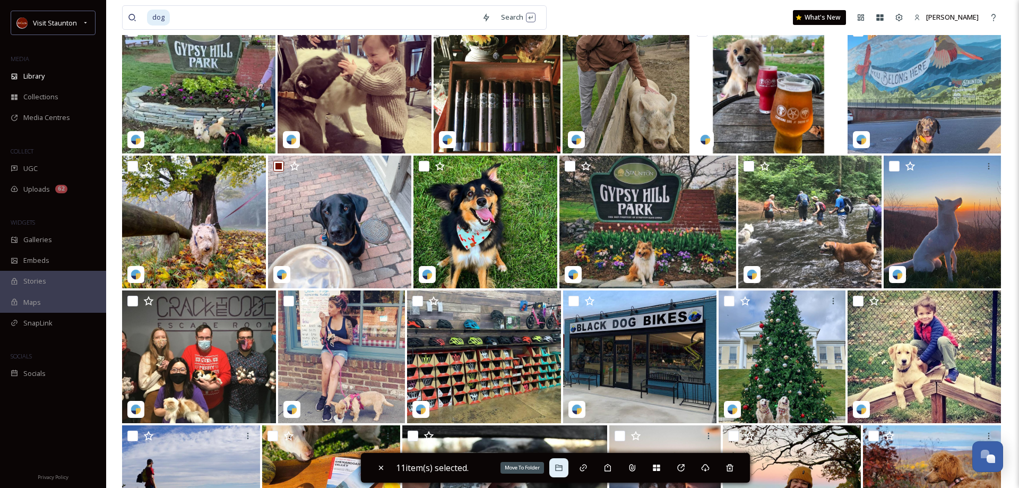
click at [563, 471] on icon at bounding box center [559, 467] width 8 height 8
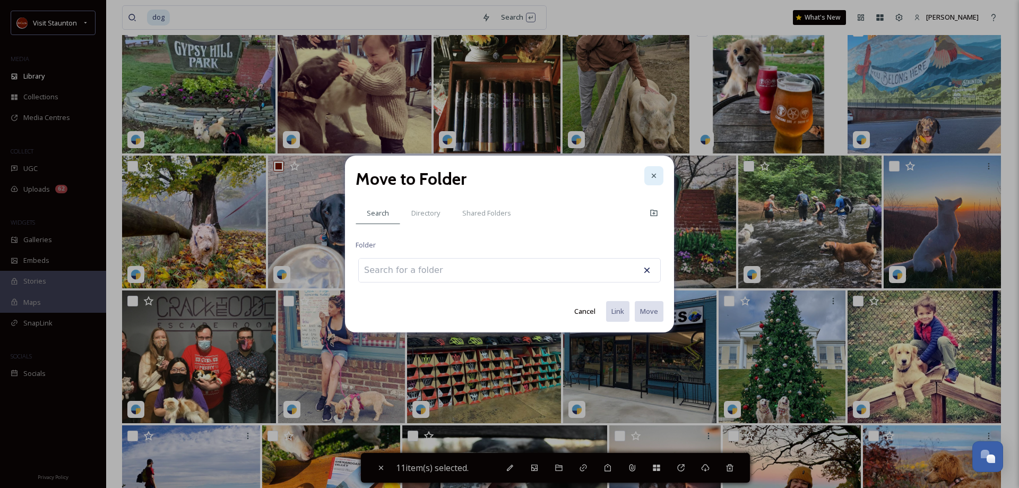
click at [649, 171] on div at bounding box center [653, 175] width 19 height 19
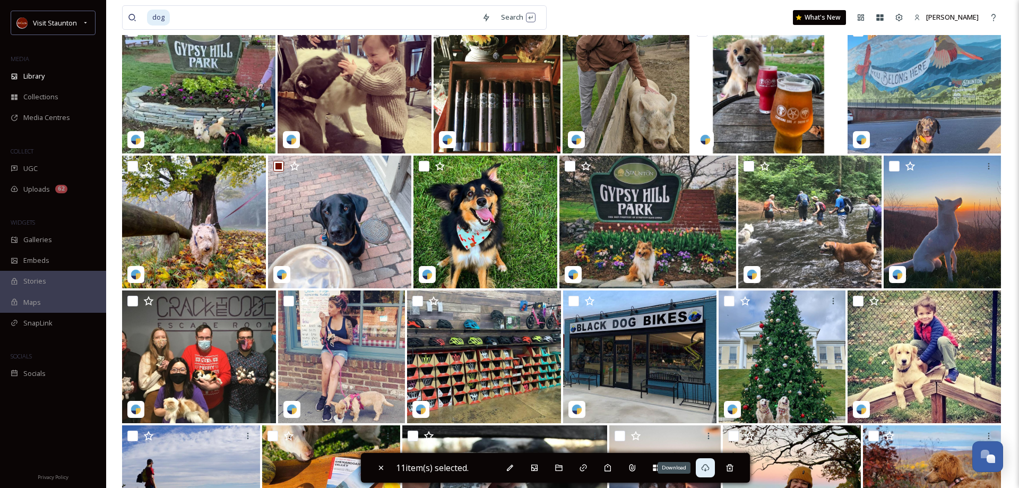
click at [706, 468] on icon at bounding box center [706, 467] width 8 height 7
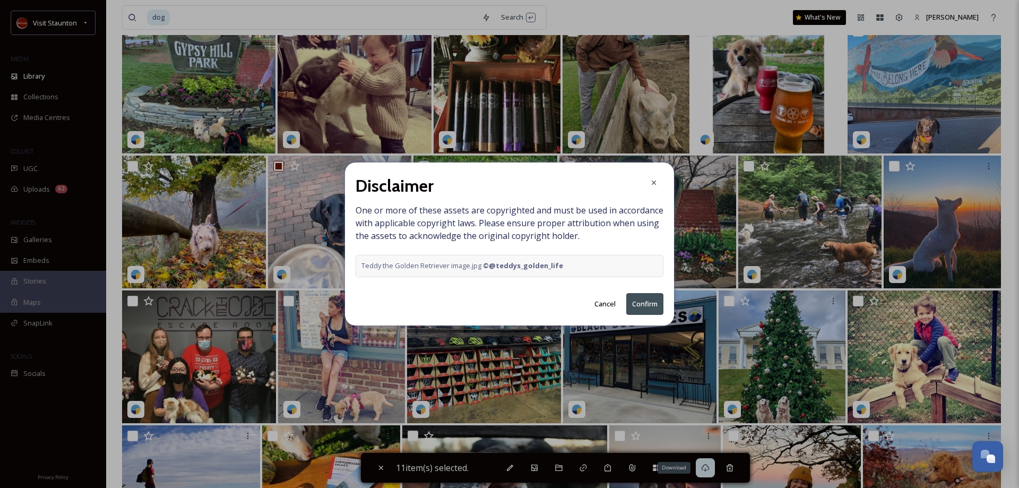
click at [573, 268] on div "Teddy the Golden Retriever image.jpg © @teddys_golden_life" at bounding box center [510, 266] width 296 height 10
click at [603, 304] on button "Cancel" at bounding box center [605, 304] width 32 height 21
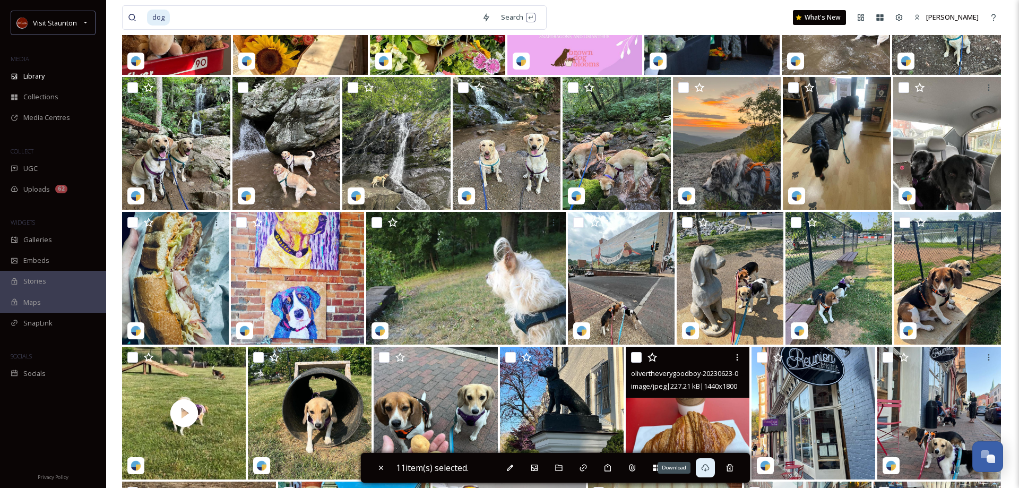
scroll to position [1455, 0]
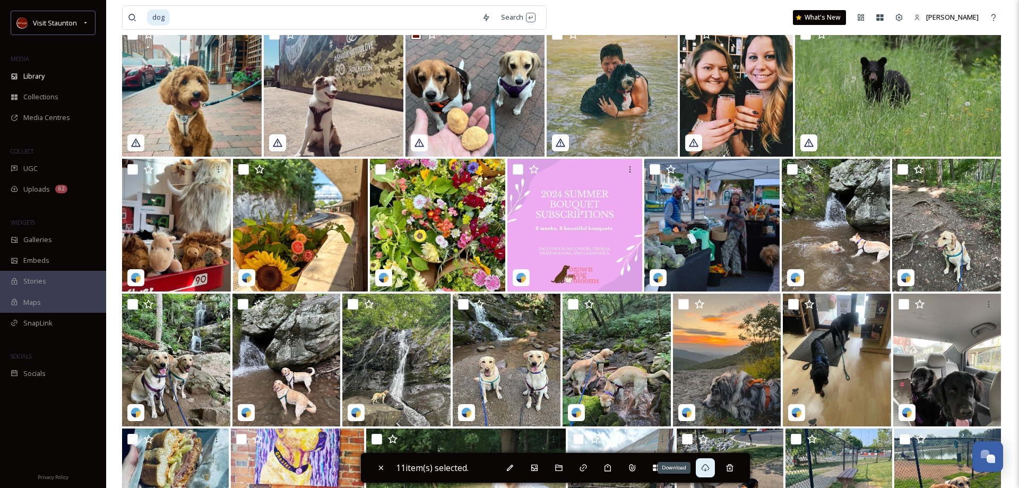
click at [707, 468] on icon at bounding box center [705, 467] width 8 height 8
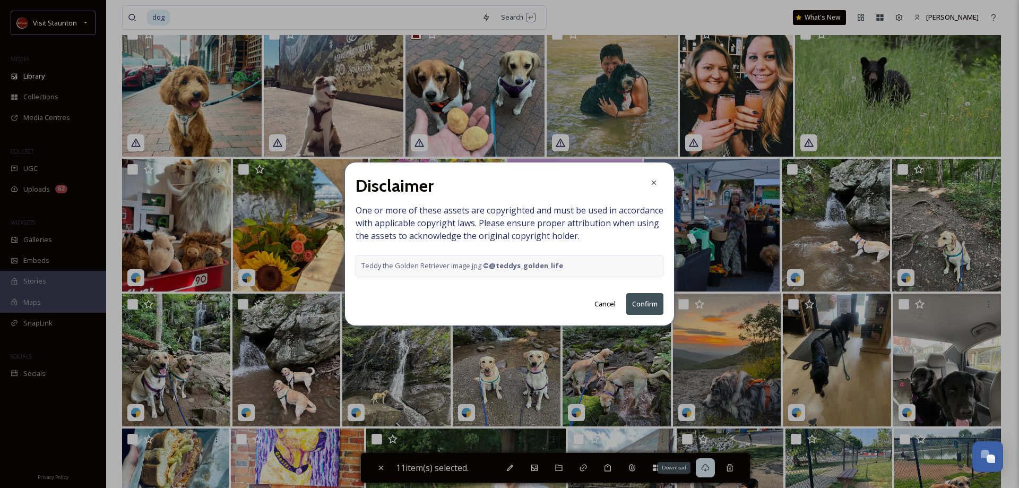
click at [643, 305] on button "Confirm" at bounding box center [644, 304] width 37 height 22
